Goal: Task Accomplishment & Management: Manage account settings

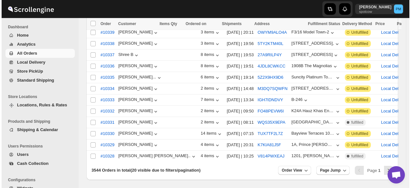
scroll to position [161, 0]
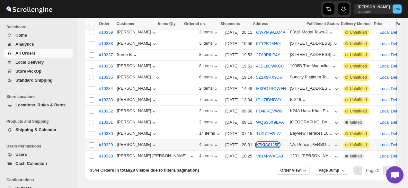
click at [256, 142] on button "K7KIA81J5F" at bounding box center [267, 144] width 23 height 5
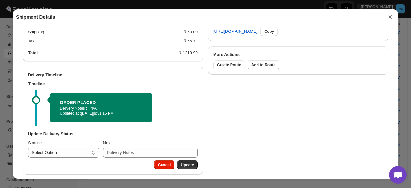
scroll to position [325, 0]
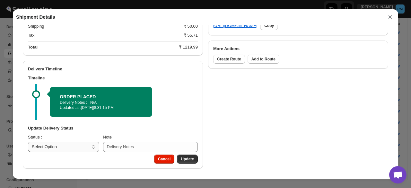
click at [79, 151] on select "Select Option PICKED UP OUT FOR DELIVERY RESCHEDULE DELIVERED CANCELLED" at bounding box center [63, 147] width 71 height 10
select select "PICKED_UP"
click at [28, 142] on select "Select Option PICKED UP OUT FOR DELIVERY RESCHEDULE DELIVERED CANCELLED" at bounding box center [63, 147] width 71 height 10
click at [188, 159] on span "Pick Products" at bounding box center [181, 158] width 26 height 5
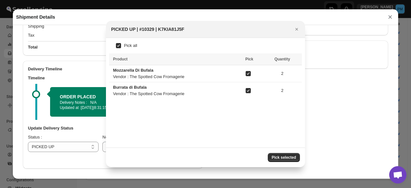
click at [283, 157] on span "Pick selected" at bounding box center [284, 157] width 24 height 5
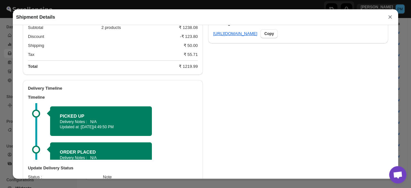
scroll to position [336, 0]
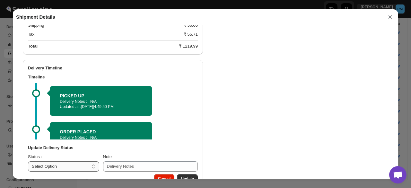
click at [77, 167] on select "Select Option PICKED UP OUT FOR DELIVERY RESCHEDULE DELIVERED CANCELLED" at bounding box center [63, 166] width 71 height 10
select select "OUT_FOR_DELIVERY"
click at [28, 162] on select "Select Option PICKED UP OUT FOR DELIVERY RESCHEDULE DELIVERED CANCELLED" at bounding box center [63, 166] width 71 height 10
click at [187, 177] on span "Update" at bounding box center [187, 178] width 13 height 5
select select
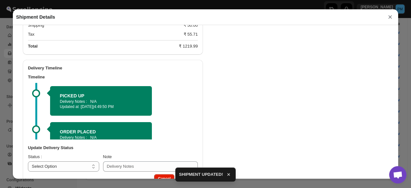
scroll to position [315, 0]
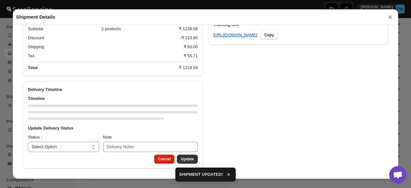
click at [389, 19] on button "×" at bounding box center [390, 17] width 10 height 9
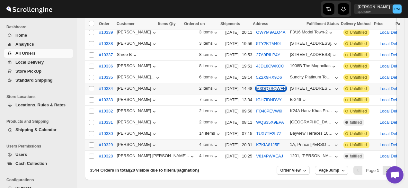
click at [256, 86] on button "M3DQ7SQWFN" at bounding box center [271, 88] width 30 height 5
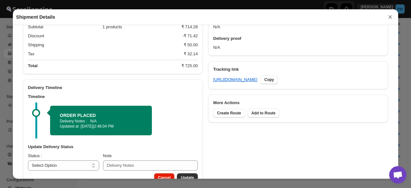
scroll to position [289, 0]
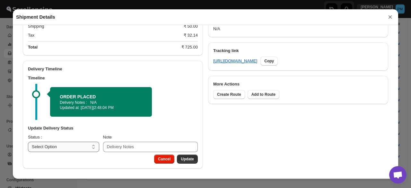
click at [81, 145] on select "Select Option PICKED UP OUT FOR DELIVERY RESCHEDULE DELIVERED CANCELLED" at bounding box center [63, 147] width 71 height 10
select select "PICKED_UP"
click at [28, 142] on select "Select Option PICKED UP OUT FOR DELIVERY RESCHEDULE DELIVERED CANCELLED" at bounding box center [63, 147] width 71 height 10
click at [180, 153] on div "Cancel Pick Products" at bounding box center [168, 158] width 59 height 12
click at [182, 156] on button "Pick Products" at bounding box center [180, 158] width 33 height 9
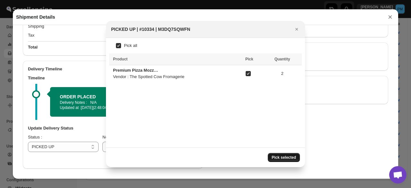
click at [281, 154] on button "Pick selected" at bounding box center [284, 157] width 32 height 9
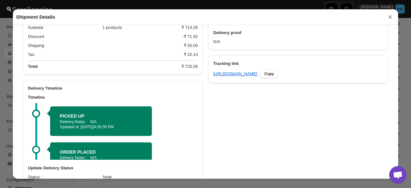
scroll to position [296, 0]
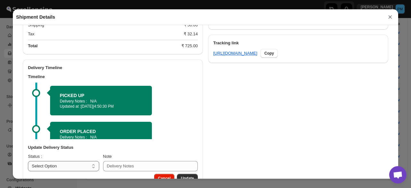
click at [78, 166] on select "Select Option PICKED UP OUT FOR DELIVERY RESCHEDULE DELIVERED CANCELLED" at bounding box center [63, 166] width 71 height 10
select select "OUT_FOR_DELIVERY"
click at [28, 162] on select "Select Option PICKED UP OUT FOR DELIVERY RESCHEDULE DELIVERED CANCELLED" at bounding box center [63, 166] width 71 height 10
click at [188, 176] on button "Update" at bounding box center [187, 178] width 21 height 9
select select
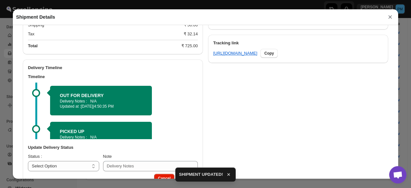
click at [392, 17] on button "×" at bounding box center [390, 17] width 10 height 9
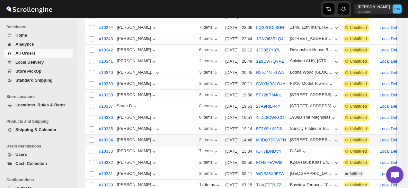
scroll to position [32, 0]
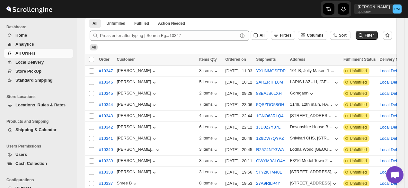
click at [42, 52] on span "All Orders" at bounding box center [43, 53] width 57 height 6
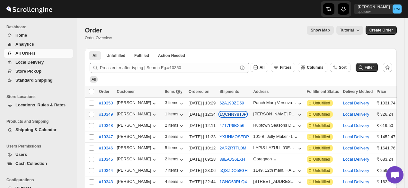
click at [231, 115] on button "1QCNNY8TJP" at bounding box center [232, 114] width 27 height 5
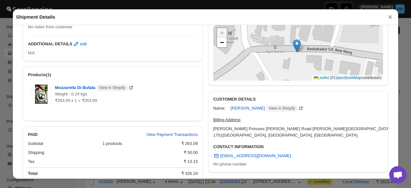
scroll to position [218, 0]
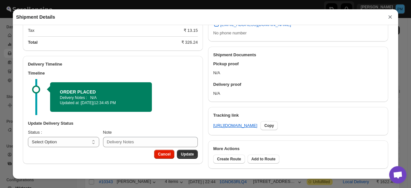
click at [76, 148] on div "Update Delivery Status Status : Select Option PICKED UP OUT FOR DELIVERY RESCHE…" at bounding box center [113, 134] width 180 height 32
click at [76, 145] on select "Select Option PICKED UP OUT FOR DELIVERY RESCHEDULE DELIVERED CANCELLED" at bounding box center [63, 142] width 71 height 10
select select "PICKED_UP"
click at [28, 137] on select "Select Option PICKED UP OUT FOR DELIVERY RESCHEDULE DELIVERED CANCELLED" at bounding box center [63, 142] width 71 height 10
click at [186, 157] on span "Pick Products" at bounding box center [181, 154] width 26 height 5
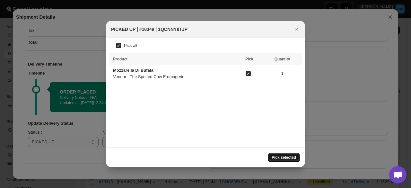
click at [291, 154] on button "Pick selected" at bounding box center [284, 157] width 32 height 9
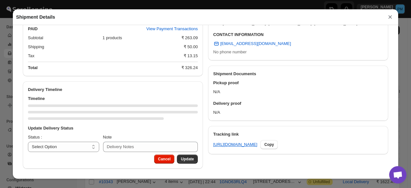
scroll to position [224, 0]
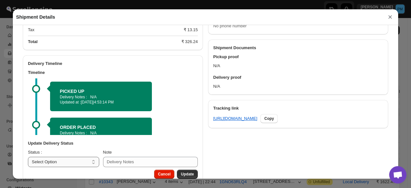
click at [73, 162] on select "Select Option PICKED UP OUT FOR DELIVERY RESCHEDULE DELIVERED CANCELLED" at bounding box center [63, 162] width 71 height 10
select select "OUT_FOR_DELIVERY"
click at [28, 158] on select "Select Option PICKED UP OUT FOR DELIVERY RESCHEDULE DELIVERED CANCELLED" at bounding box center [63, 162] width 71 height 10
click at [192, 172] on button "Update" at bounding box center [187, 174] width 21 height 9
select select
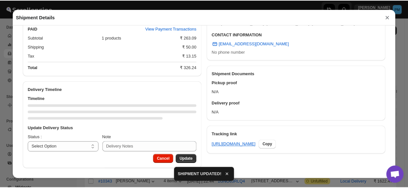
scroll to position [199, 0]
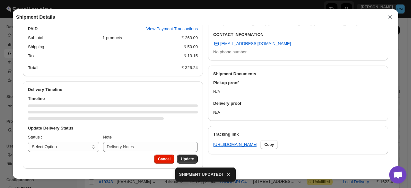
click at [390, 18] on button "×" at bounding box center [390, 17] width 10 height 9
